Goal: Information Seeking & Learning: Learn about a topic

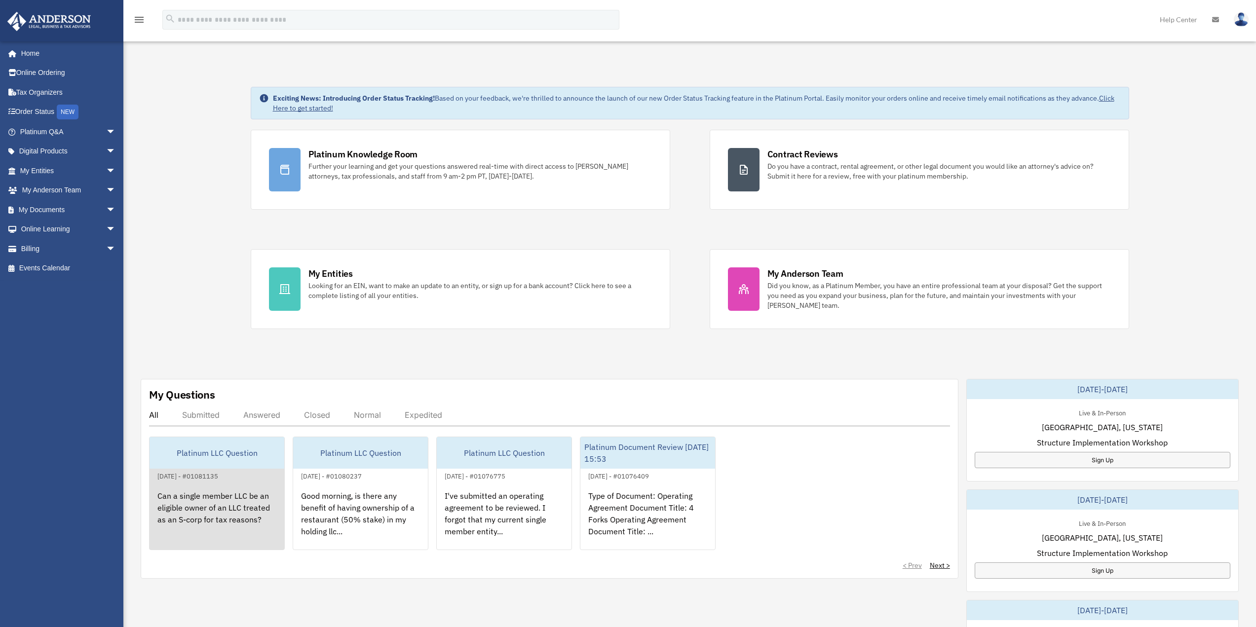
click at [253, 511] on div "Can a single member LLC be an eligible owner of an LLC treated as an S-corp for…" at bounding box center [217, 520] width 135 height 77
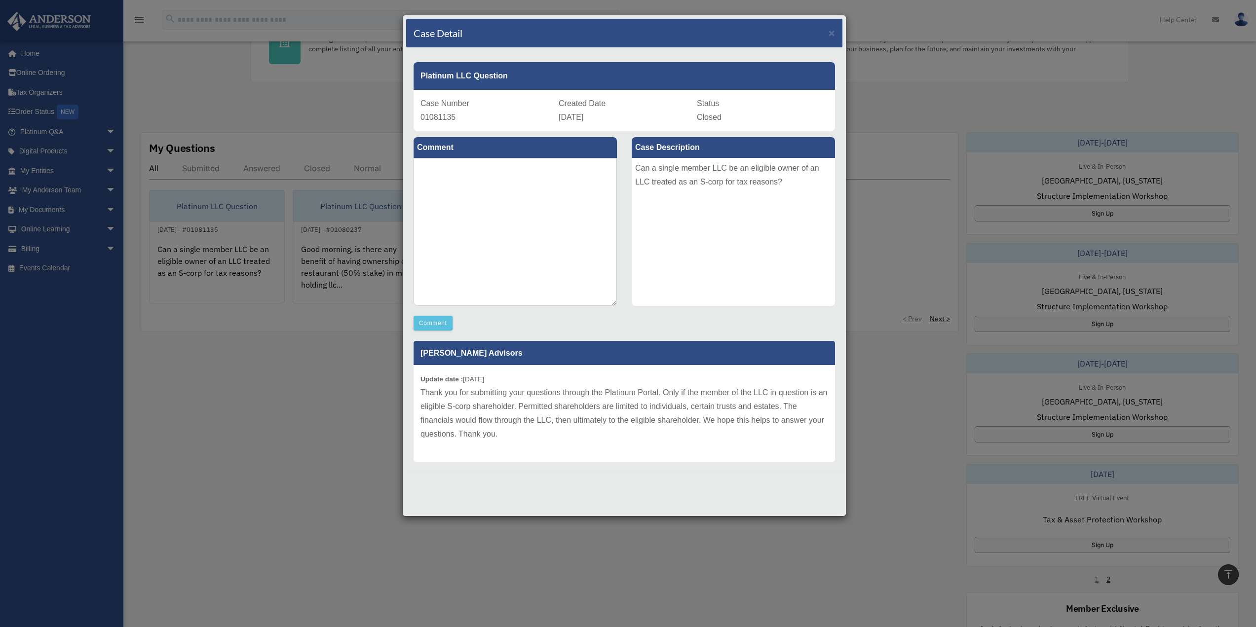
scroll to position [296, 0]
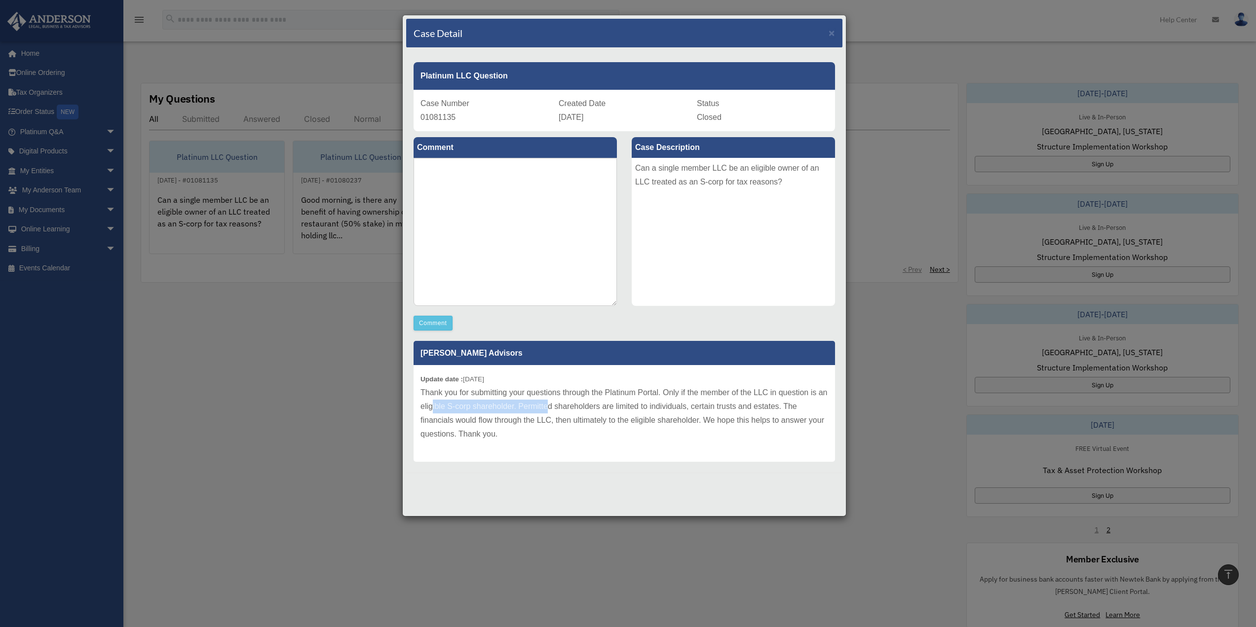
drag, startPoint x: 431, startPoint y: 408, endPoint x: 549, endPoint y: 407, distance: 117.5
click at [549, 407] on p "Thank you for submitting your questions through the Platinum Portal. Only if th…" at bounding box center [624, 413] width 408 height 55
click at [550, 407] on p "Thank you for submitting your questions through the Platinum Portal. Only if th…" at bounding box center [624, 413] width 408 height 55
click at [553, 410] on p "Thank you for submitting your questions through the Platinum Portal. Only if th…" at bounding box center [624, 413] width 408 height 55
click at [638, 411] on p "Thank you for submitting your questions through the Platinum Portal. Only if th…" at bounding box center [624, 413] width 408 height 55
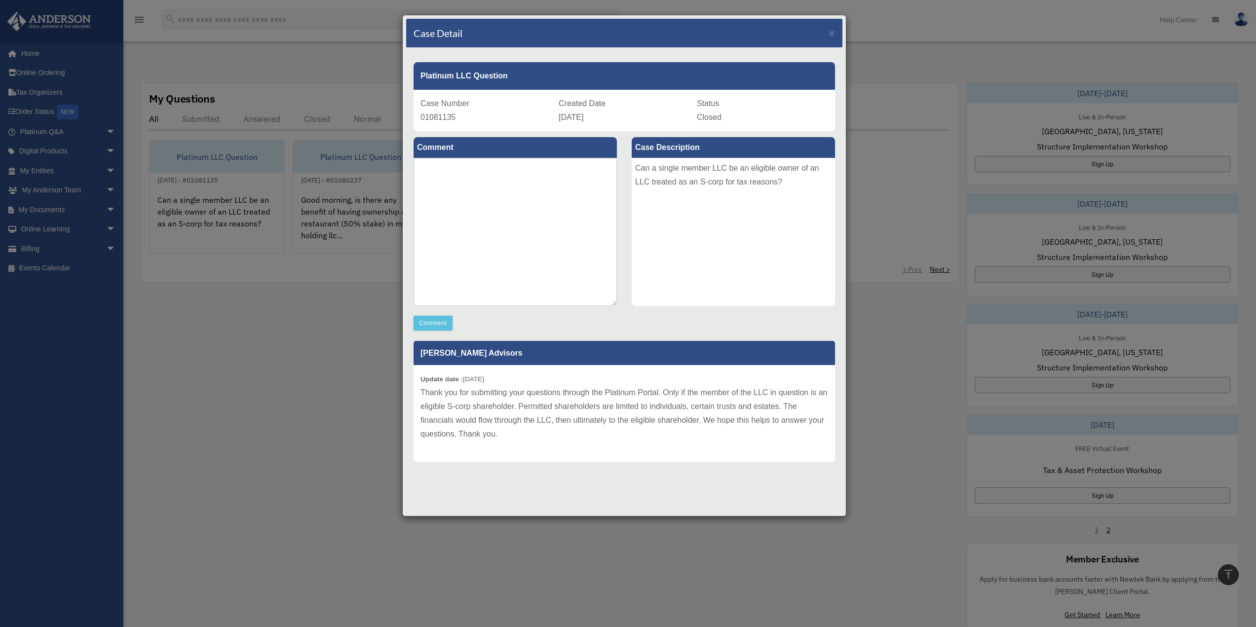
click at [657, 406] on p "Thank you for submitting your questions through the Platinum Portal. Only if th…" at bounding box center [624, 413] width 408 height 55
click at [708, 405] on p "Thank you for submitting your questions through the Platinum Portal. Only if th…" at bounding box center [624, 413] width 408 height 55
click at [777, 407] on p "Thank you for submitting your questions through the Platinum Portal. Only if th…" at bounding box center [624, 413] width 408 height 55
click at [792, 409] on p "Thank you for submitting your questions through the Platinum Portal. Only if th…" at bounding box center [624, 413] width 408 height 55
drag, startPoint x: 427, startPoint y: 420, endPoint x: 535, endPoint y: 417, distance: 108.1
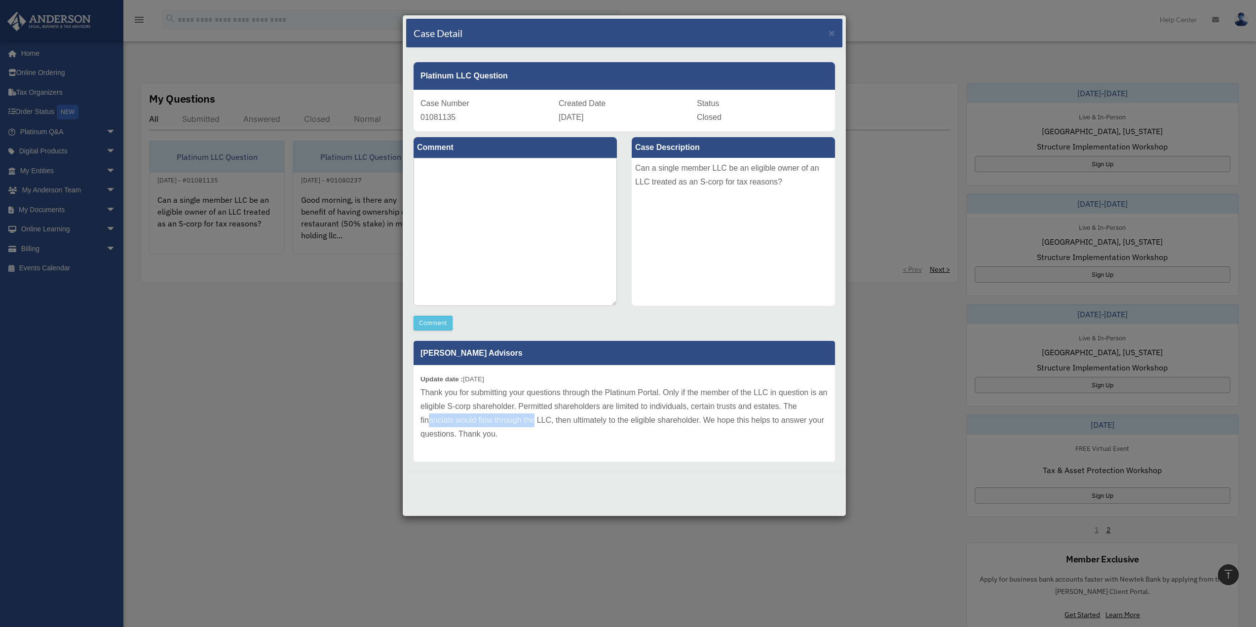
click at [535, 417] on p "Thank you for submitting your questions through the Platinum Portal. Only if th…" at bounding box center [624, 413] width 408 height 55
click at [511, 423] on p "Thank you for submitting your questions through the Platinum Portal. Only if th…" at bounding box center [624, 413] width 408 height 55
click at [480, 424] on p "Thank you for submitting your questions through the Platinum Portal. Only if th…" at bounding box center [624, 413] width 408 height 55
drag, startPoint x: 655, startPoint y: 420, endPoint x: 717, endPoint y: 421, distance: 61.2
click at [717, 421] on p "Thank you for submitting your questions through the Platinum Portal. Only if th…" at bounding box center [624, 413] width 408 height 55
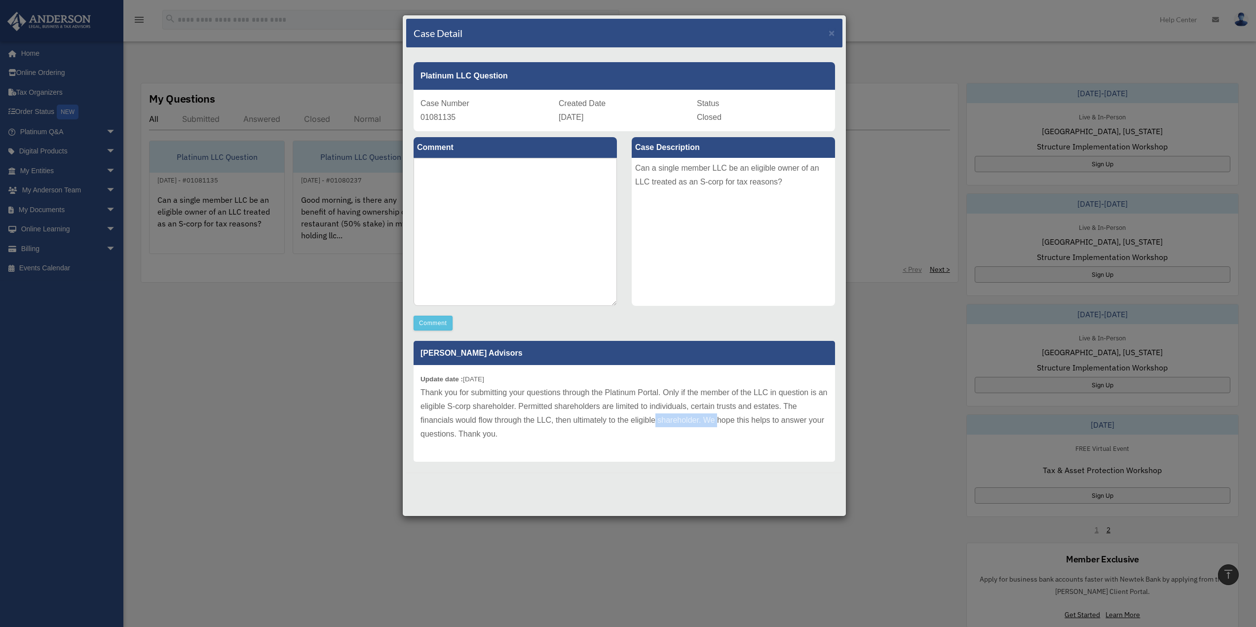
click at [717, 421] on p "Thank you for submitting your questions through the Platinum Portal. Only if th…" at bounding box center [624, 413] width 408 height 55
click at [833, 32] on span "×" at bounding box center [832, 32] width 6 height 11
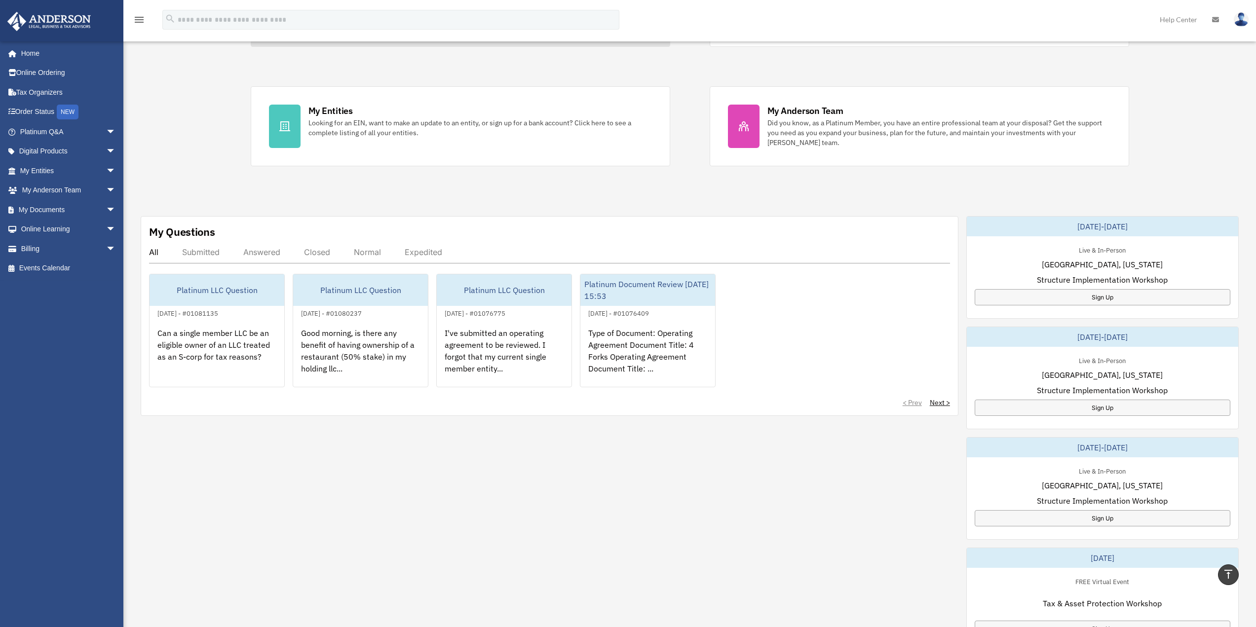
scroll to position [0, 0]
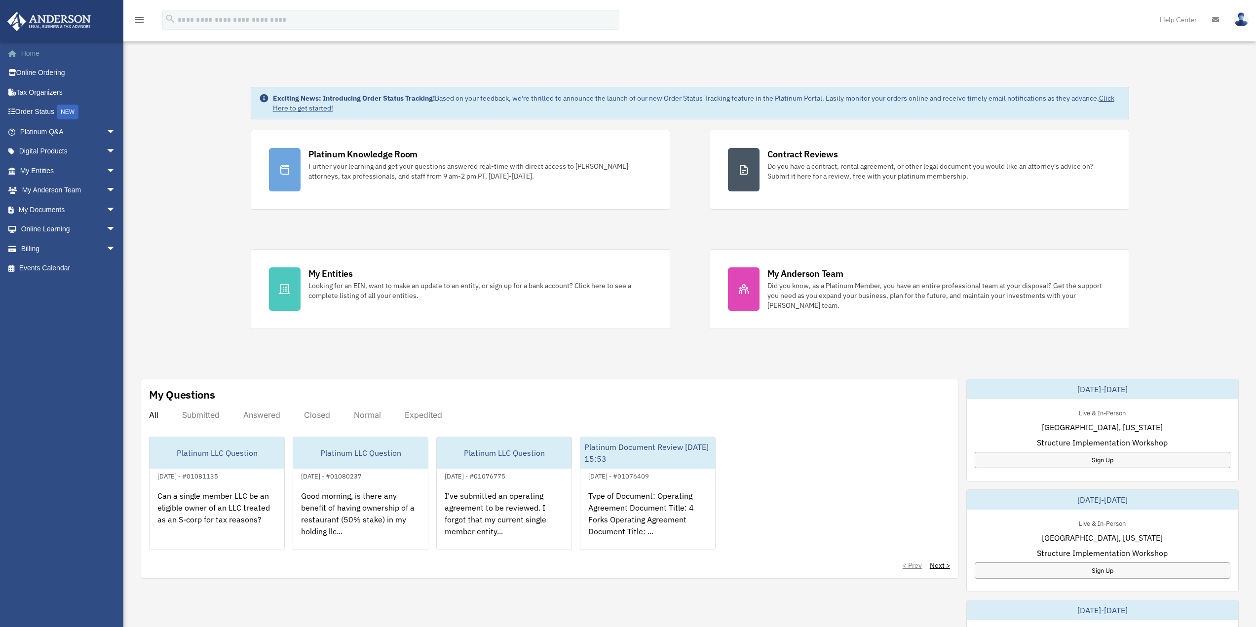
click at [61, 48] on link "Home" at bounding box center [69, 53] width 124 height 20
click at [106, 191] on span "arrow_drop_down" at bounding box center [116, 191] width 20 height 20
click at [74, 249] on link "Client Referrals" at bounding box center [72, 249] width 117 height 20
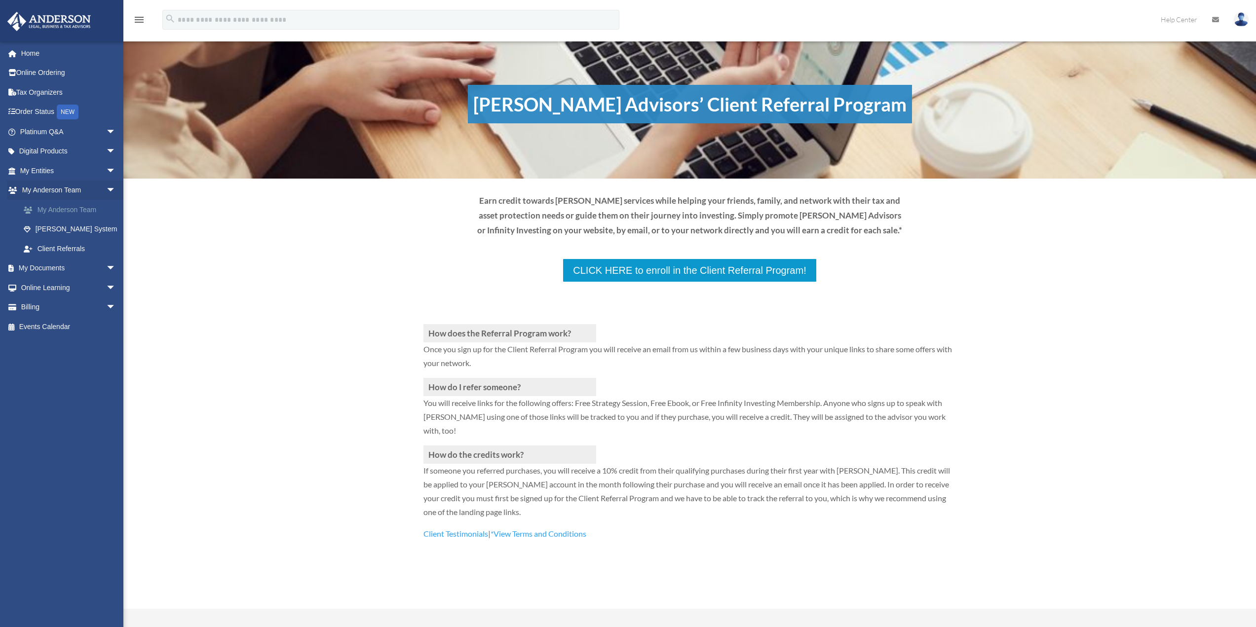
click at [80, 213] on link "My Anderson Team" at bounding box center [72, 210] width 117 height 20
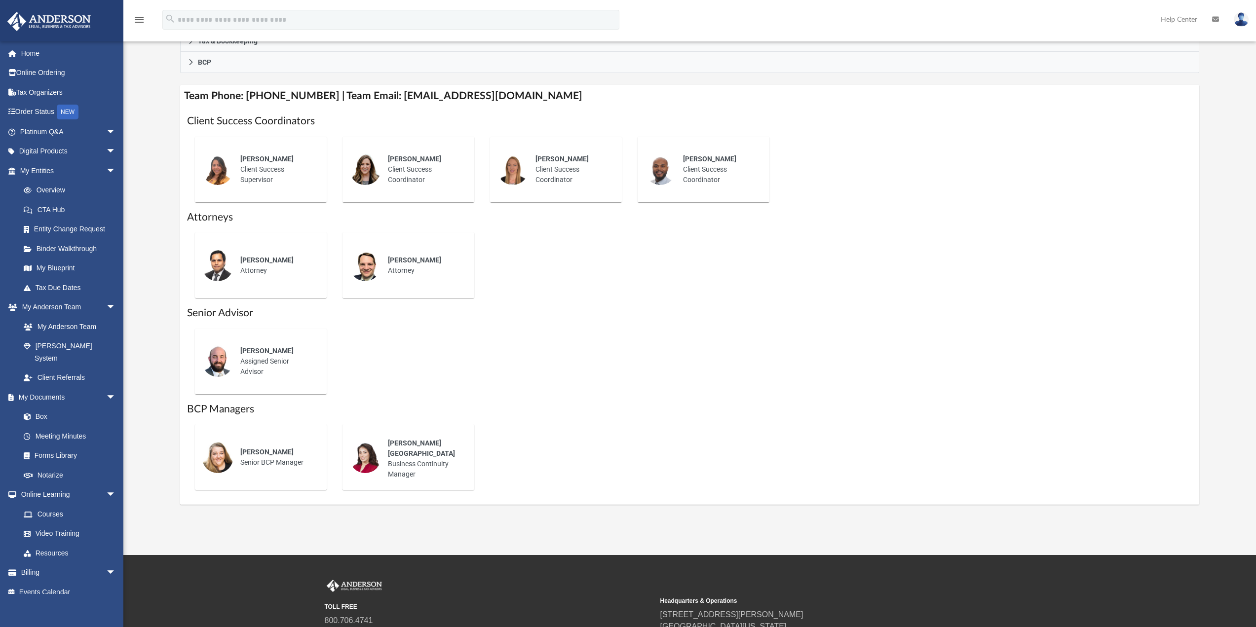
scroll to position [345, 0]
